Goal: Information Seeking & Learning: Learn about a topic

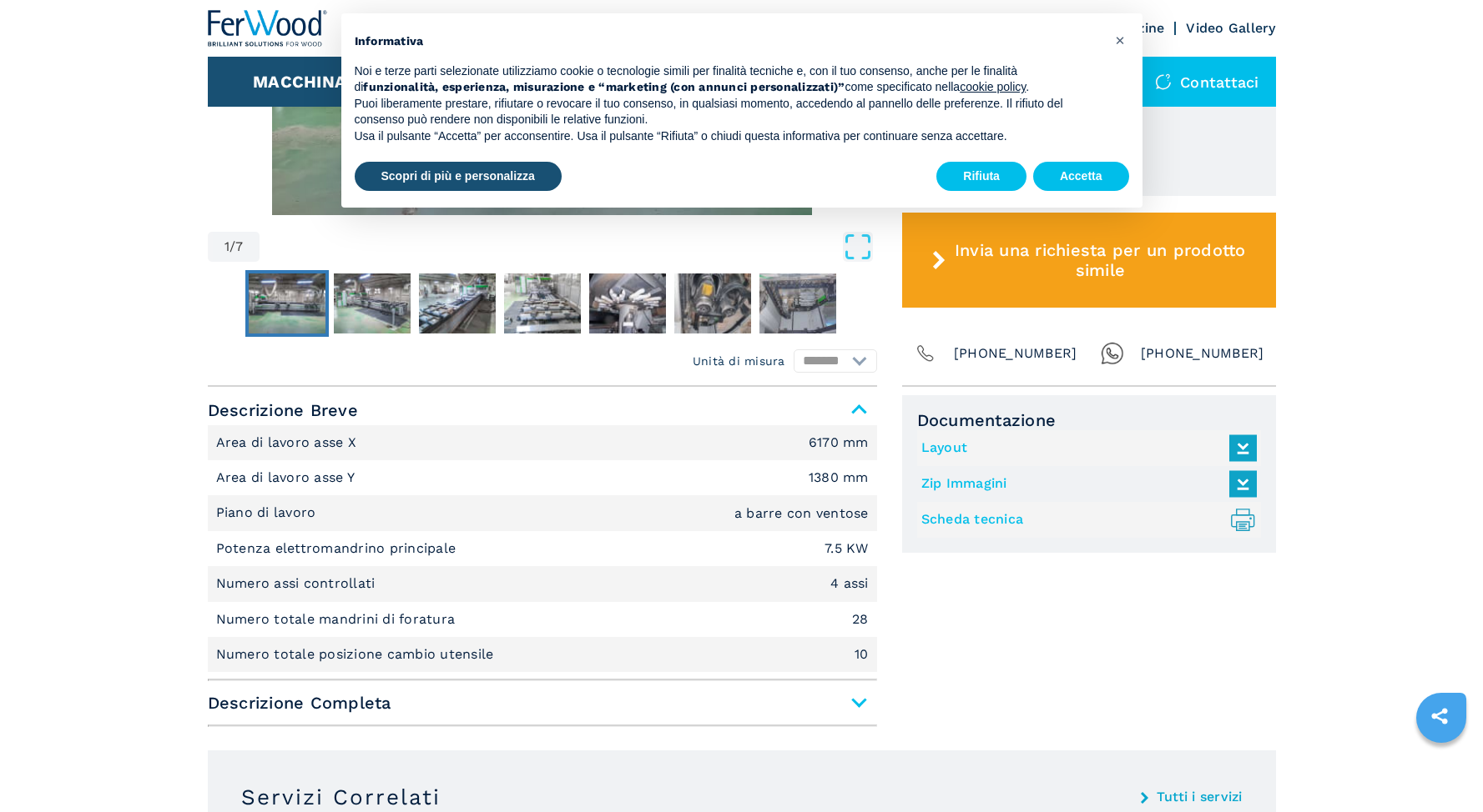
scroll to position [780, 0]
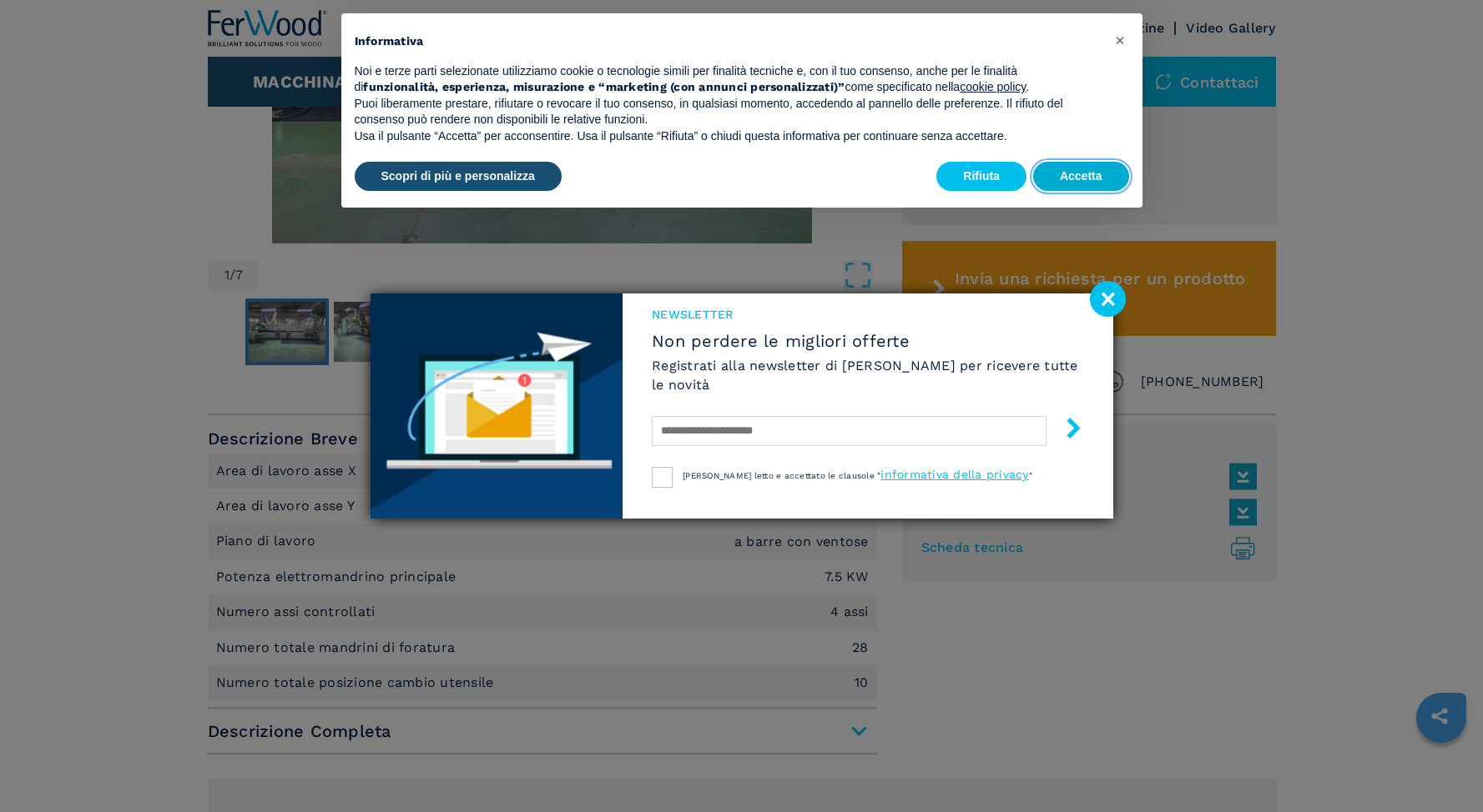
click at [1081, 185] on button "Accetta" at bounding box center [1081, 177] width 96 height 30
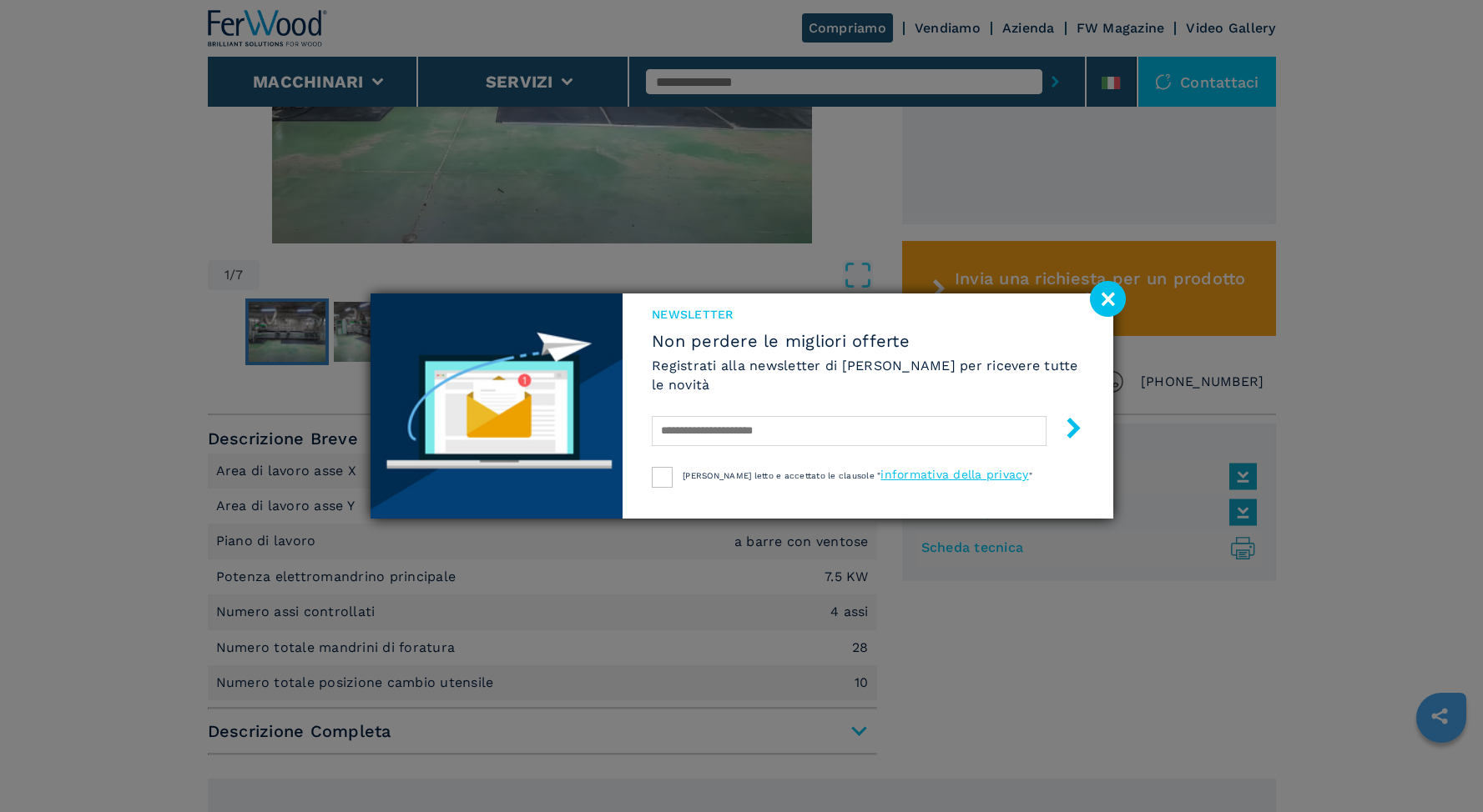
click at [1099, 302] on image at bounding box center [1107, 298] width 35 height 35
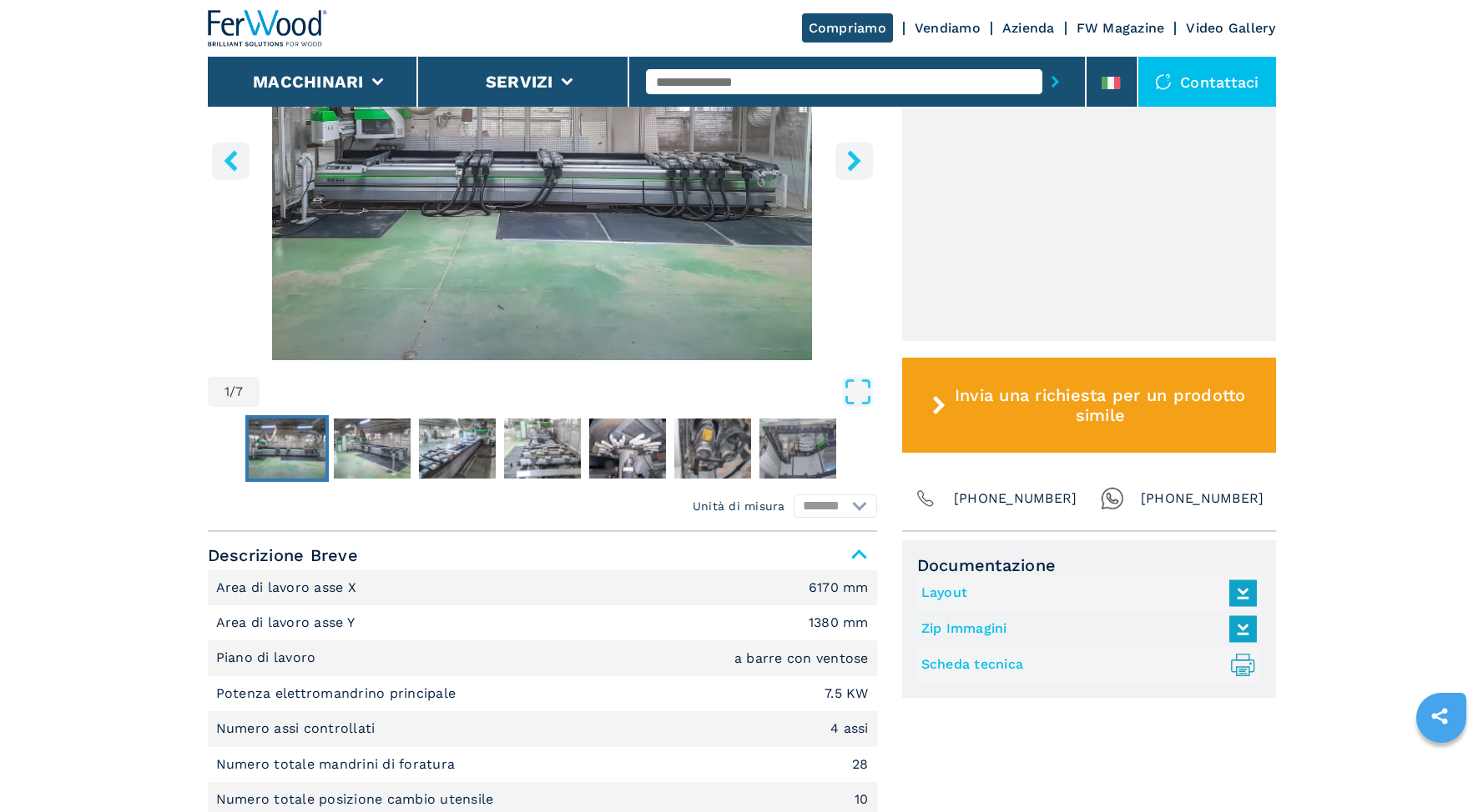
scroll to position [953, 0]
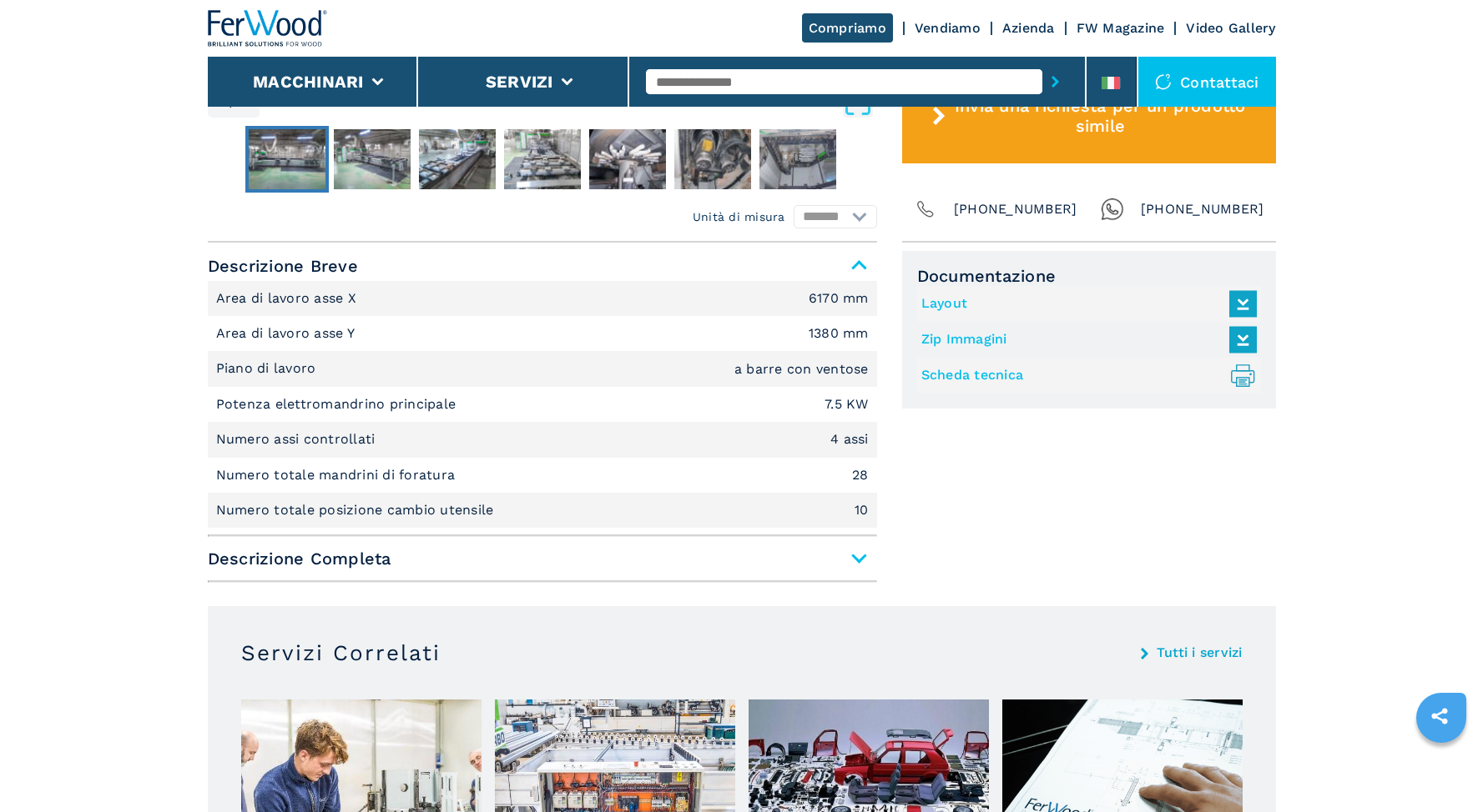
click at [856, 553] on span "Descrizione Completa" at bounding box center [542, 559] width 669 height 30
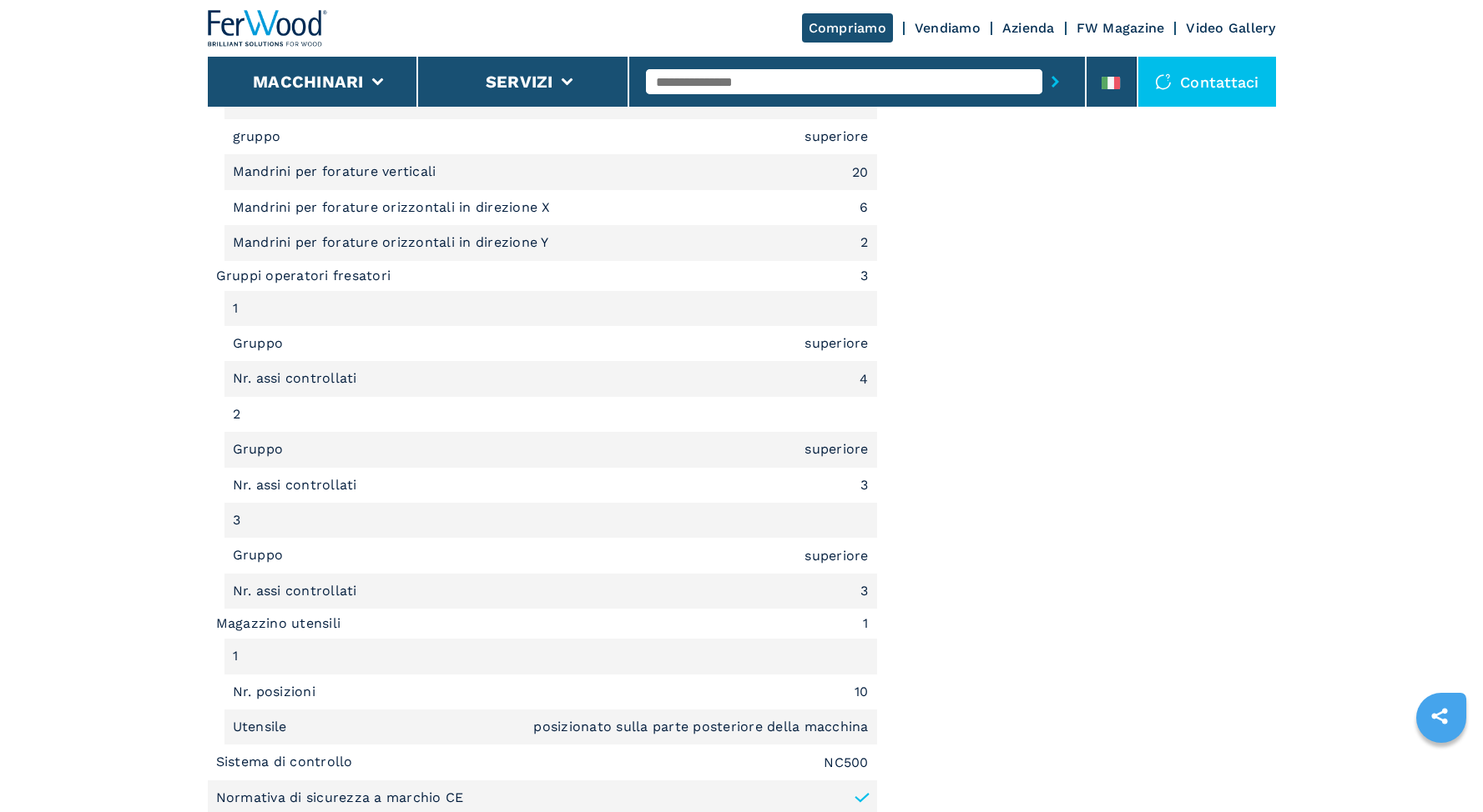
scroll to position [2316, 0]
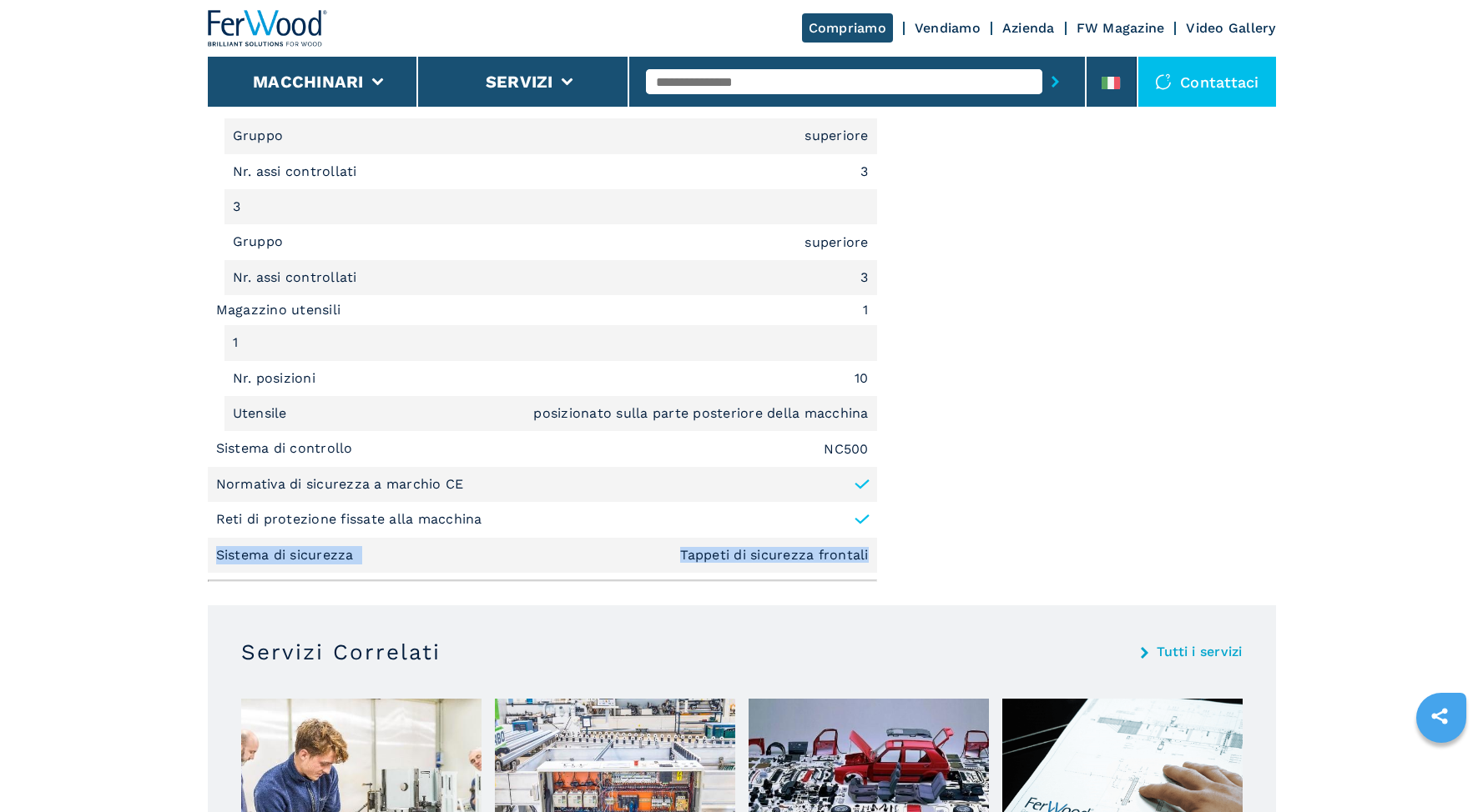
drag, startPoint x: 866, startPoint y: 554, endPoint x: 493, endPoint y: 511, distance: 375.5
copy ul "Sistema di sicurezza Tappeti di sicurezza frontali"
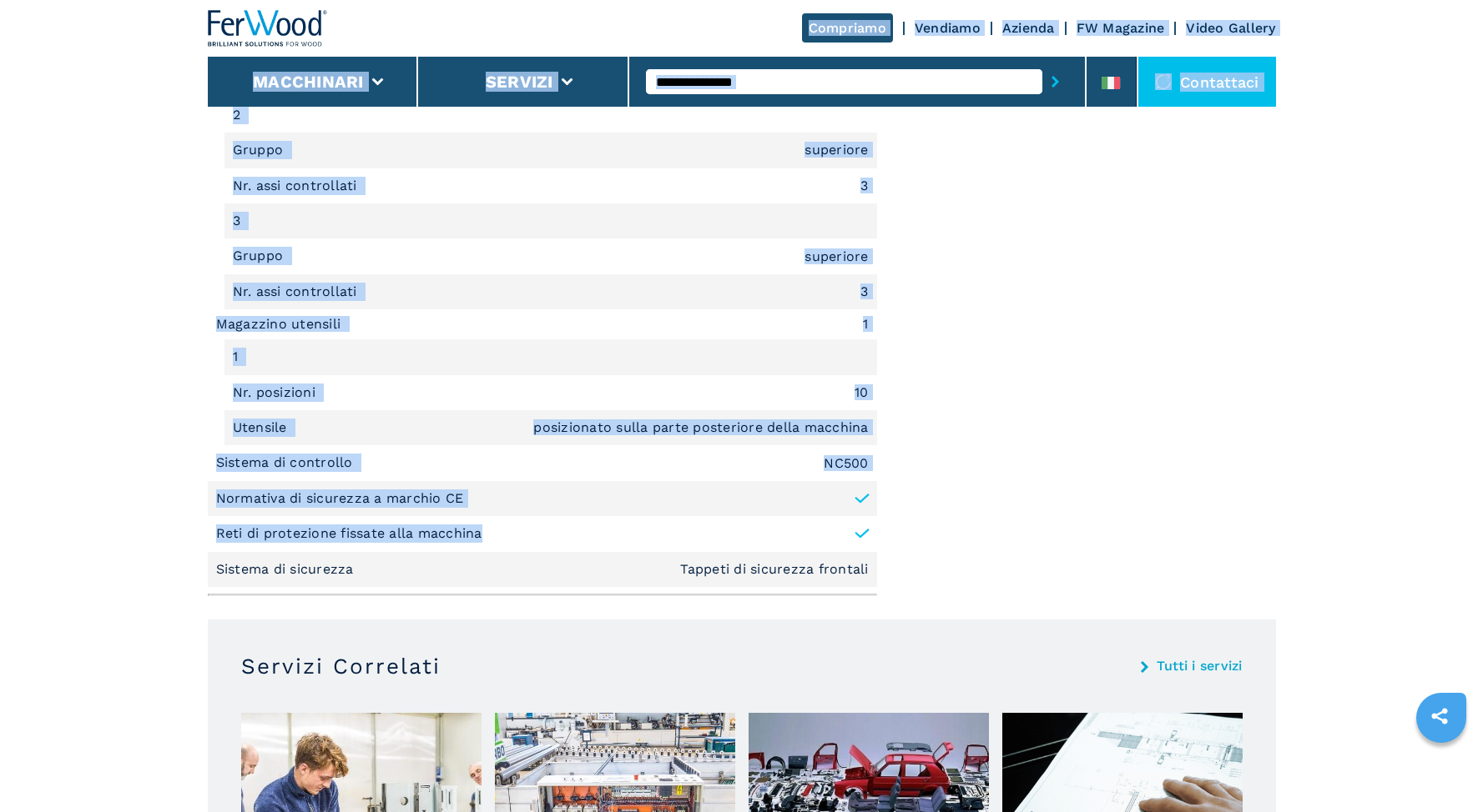
scroll to position [2299, 0]
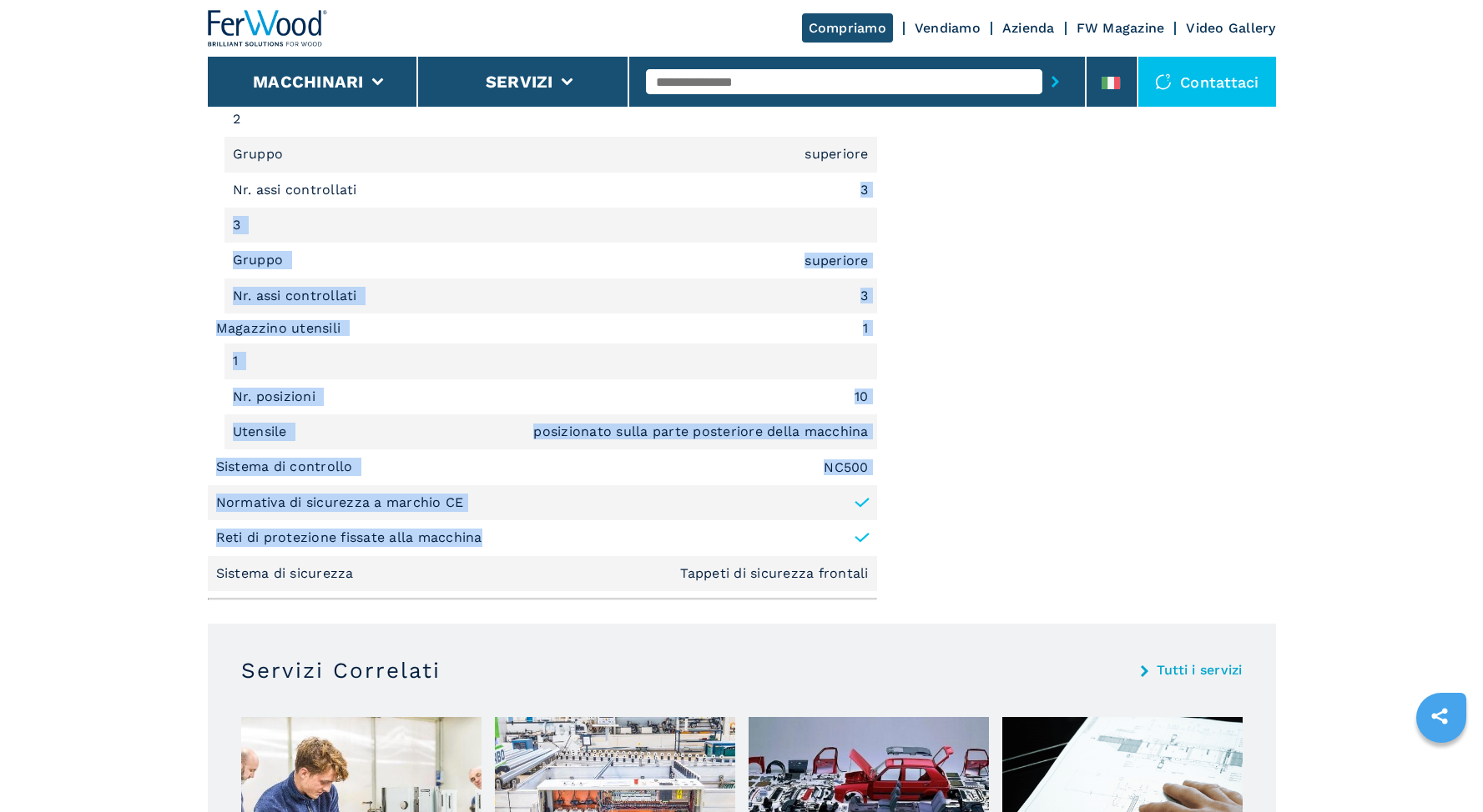
drag, startPoint x: 493, startPoint y: 511, endPoint x: 722, endPoint y: 190, distance: 394.3
copy ul "3 3 Gruppo superiore Nr. assi controllati 3 Magazzino utensili 1 1 Nr. posizion…"
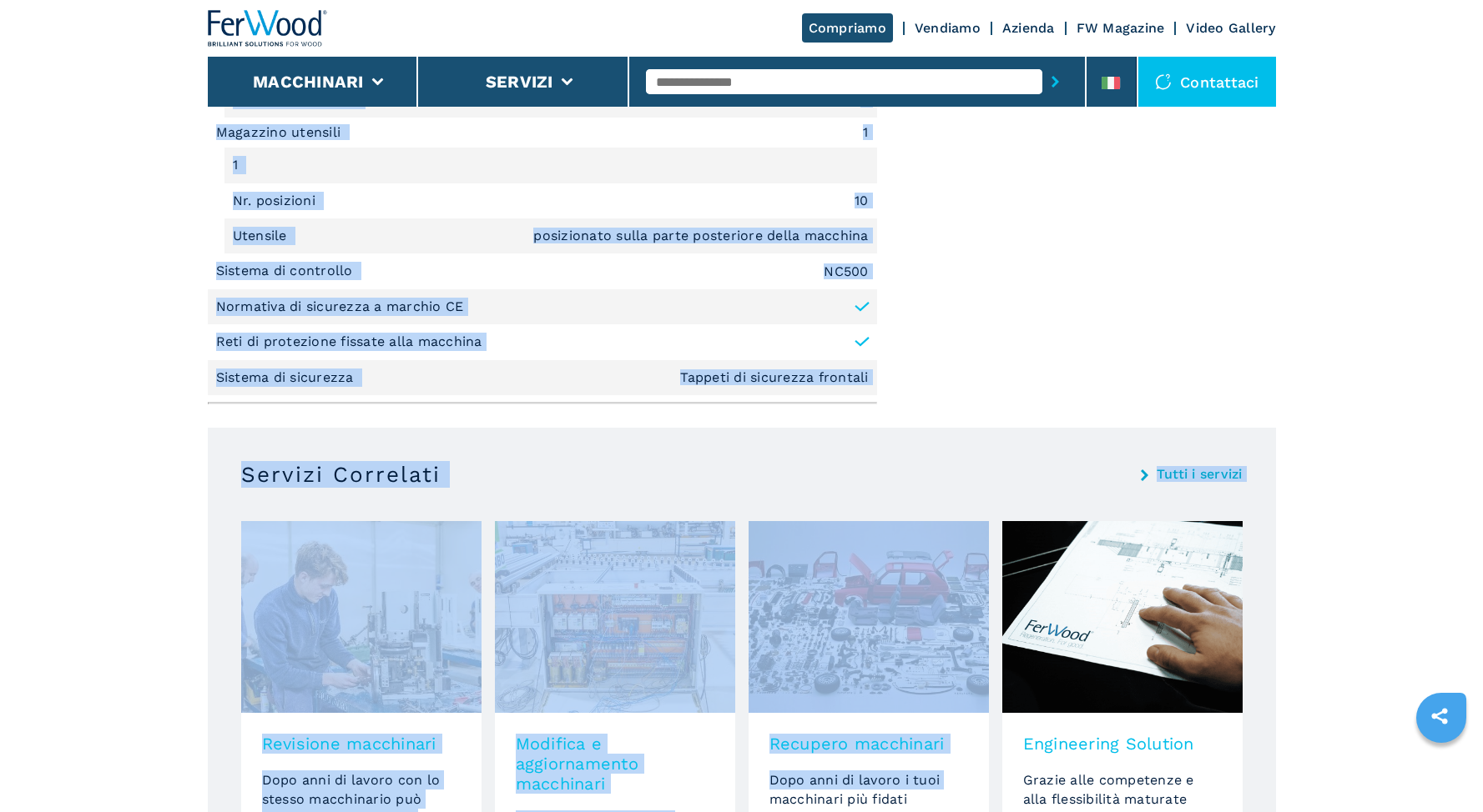
scroll to position [2720, 0]
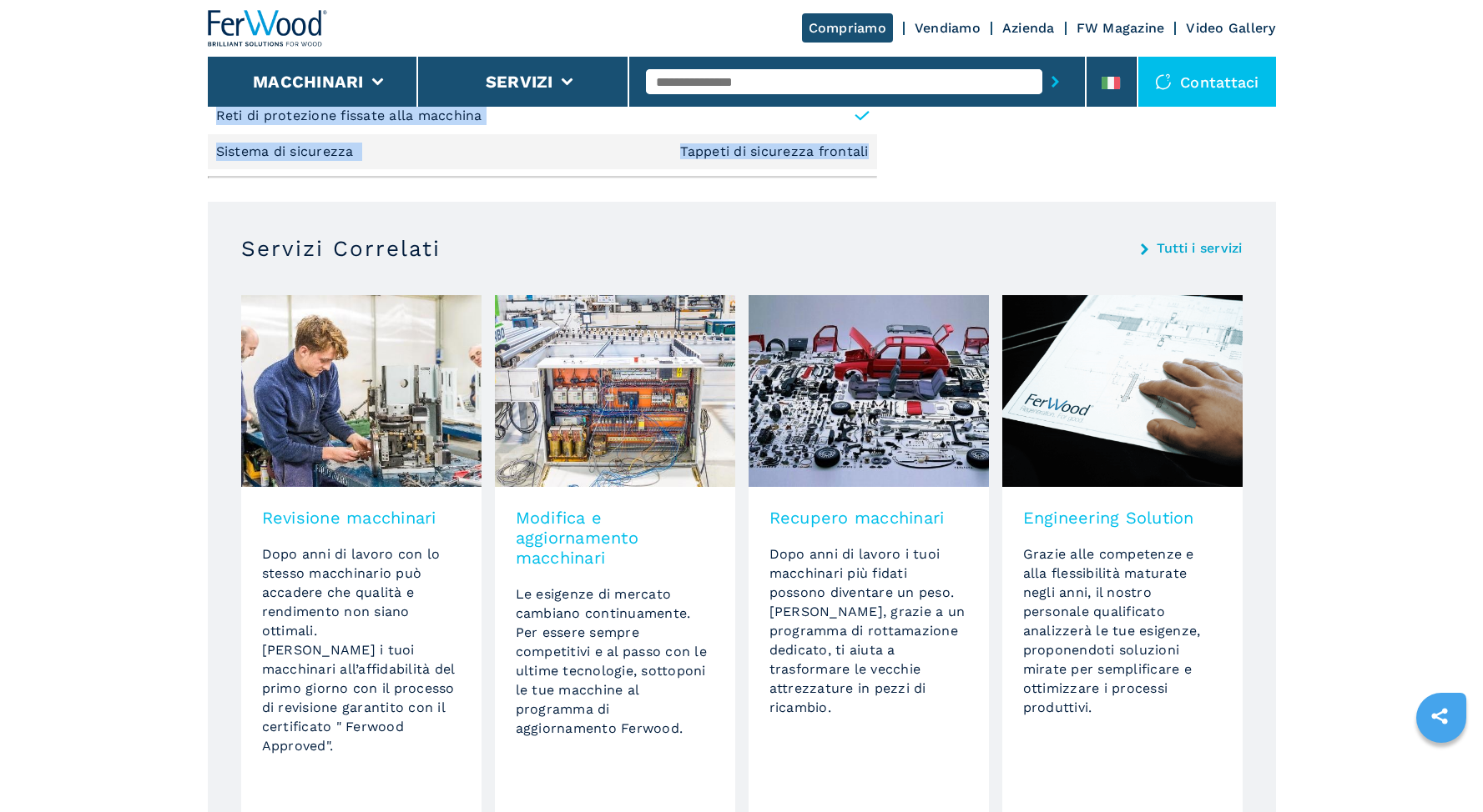
drag, startPoint x: 212, startPoint y: 335, endPoint x: 867, endPoint y: 152, distance: 680.1
copy div "Loremipsumd Sitametc Adipiscingeli Seddoe te incidi u Laboree Doloremag al Enim…"
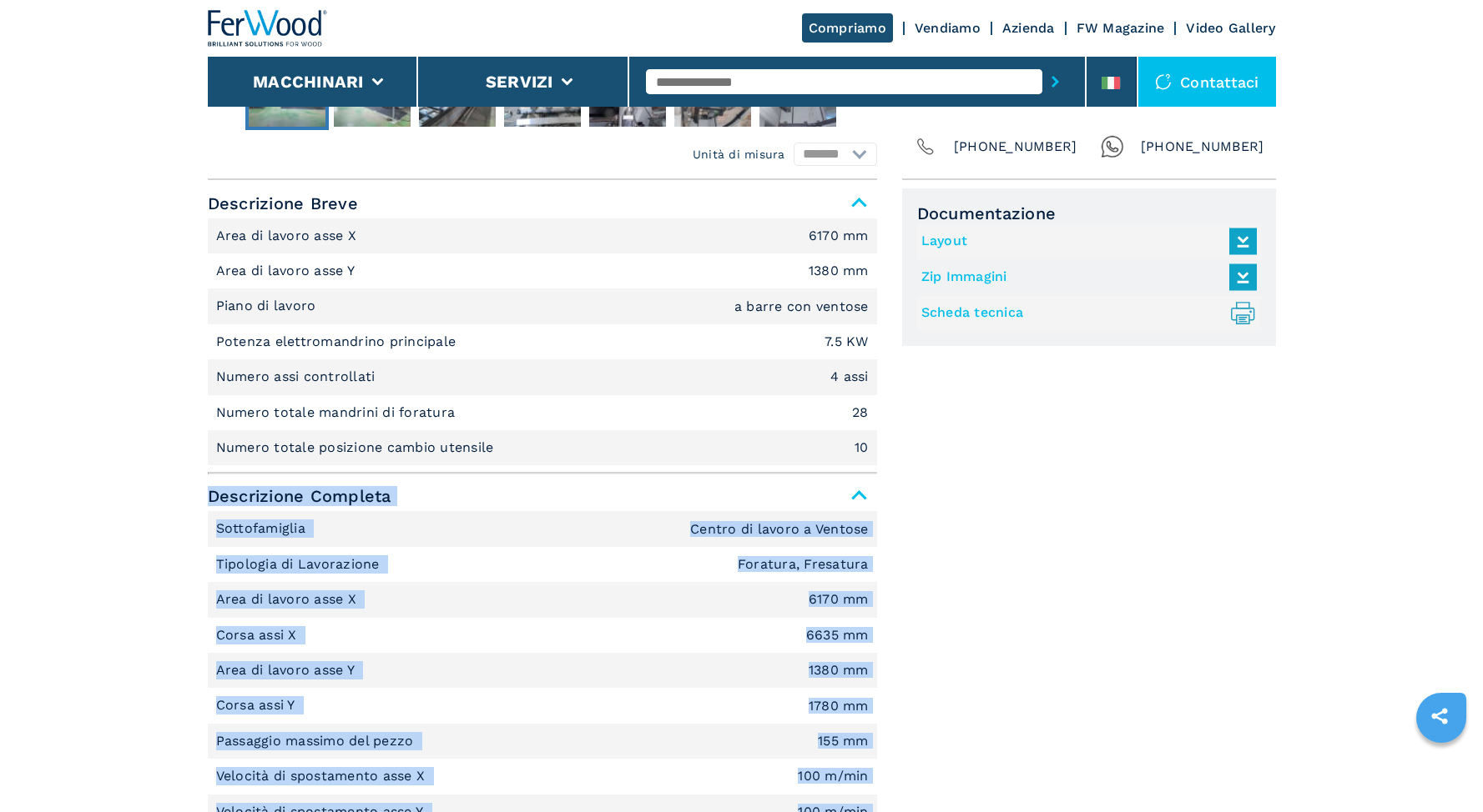
scroll to position [1014, 0]
click at [553, 640] on li "Corsa assi X 6635 mm" at bounding box center [542, 637] width 669 height 35
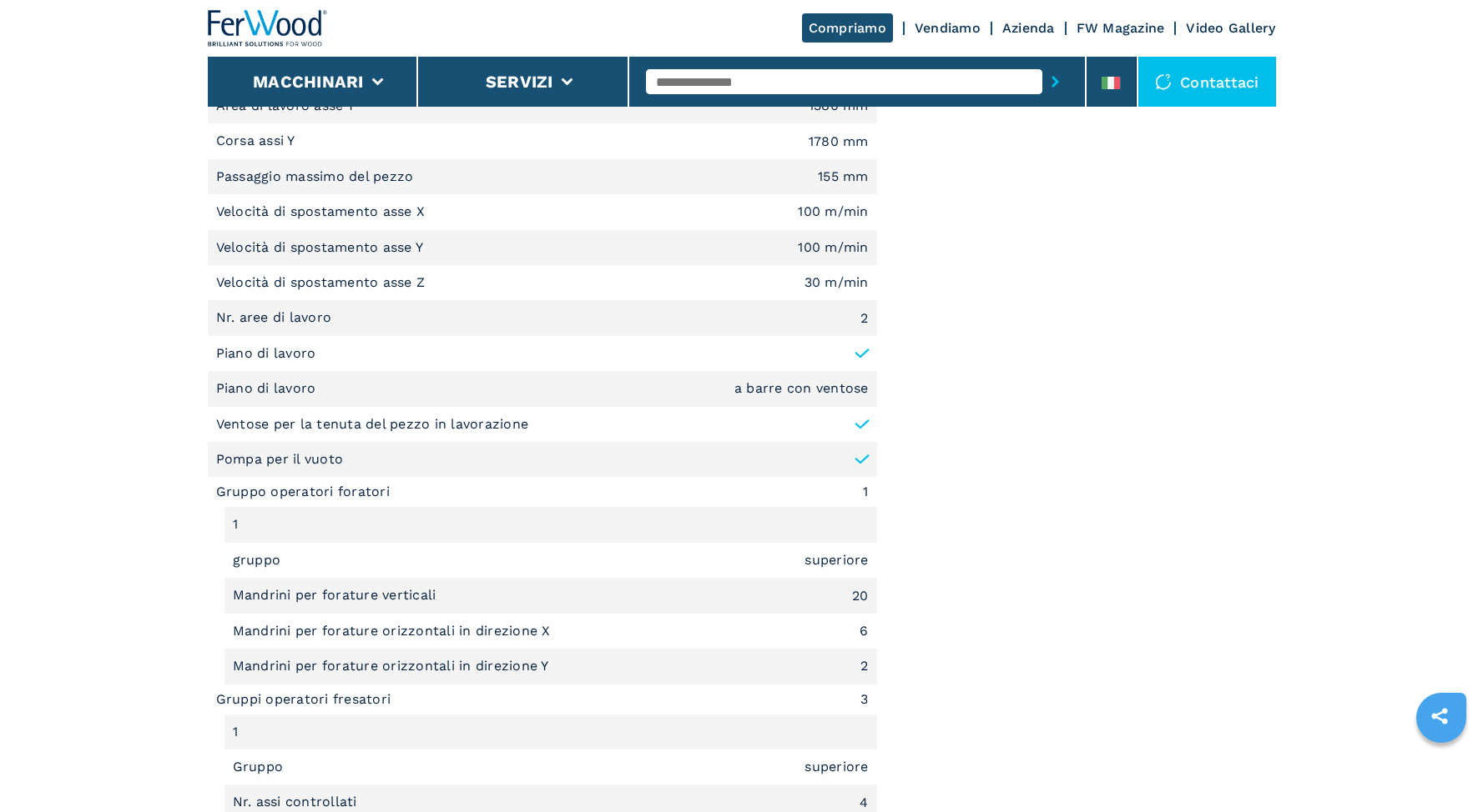
scroll to position [1582, 0]
click at [445, 483] on li "Gruppo operatori foratori 1" at bounding box center [542, 490] width 669 height 30
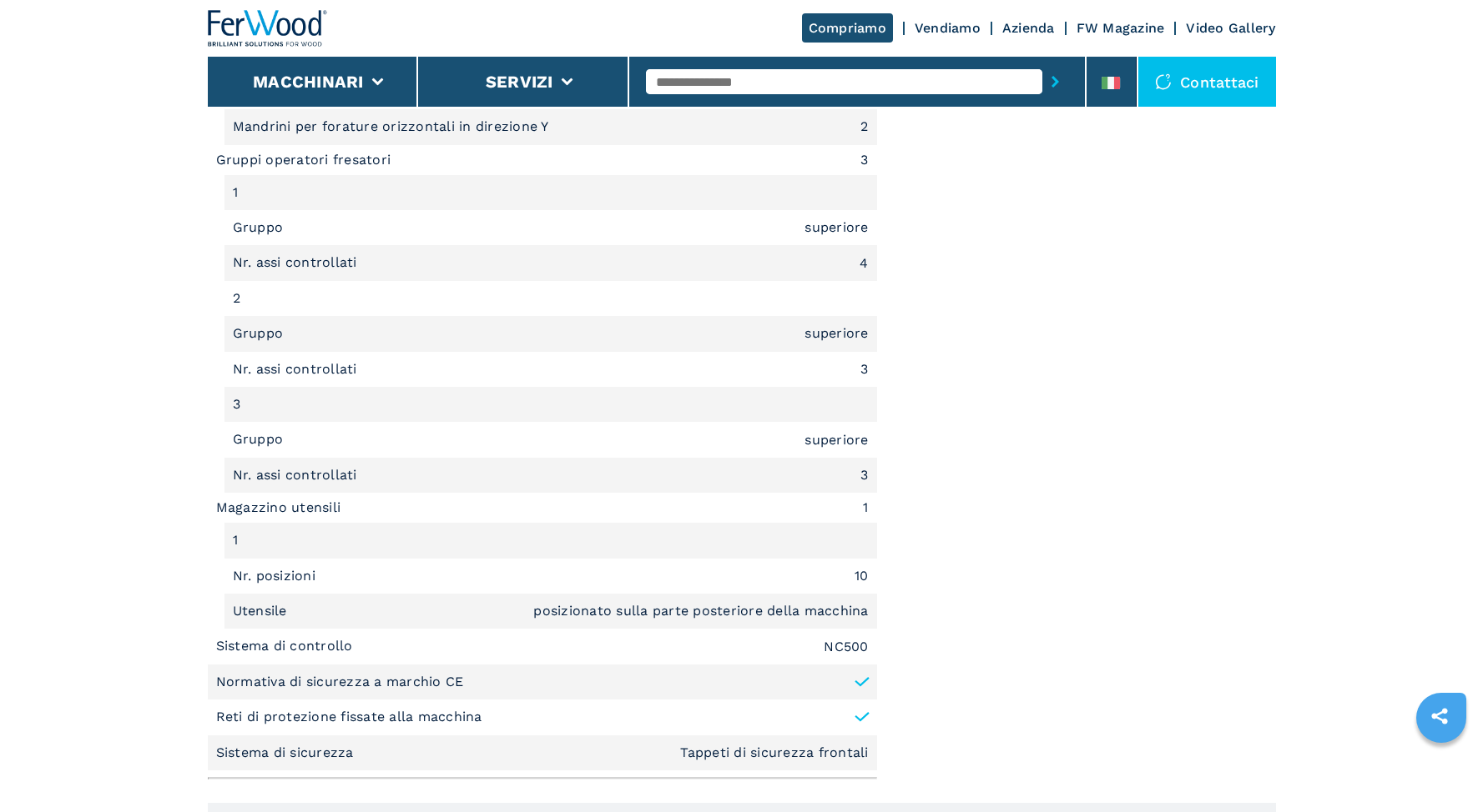
scroll to position [2115, 0]
